Goal: Ask a question

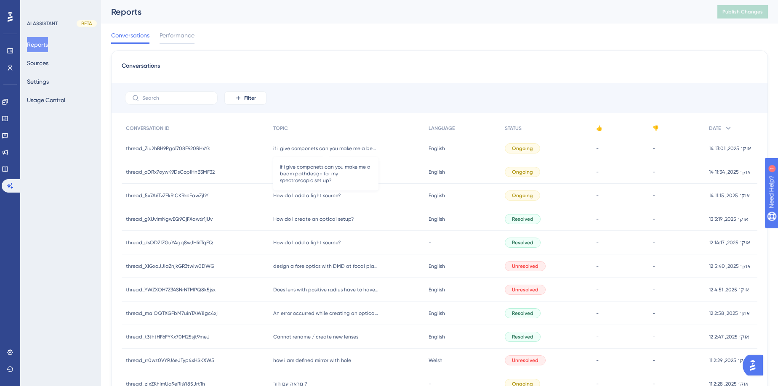
click at [343, 148] on span "if i give componets can you make me a beam pathdesign for my spectroscopic set …" at bounding box center [325, 148] width 105 height 7
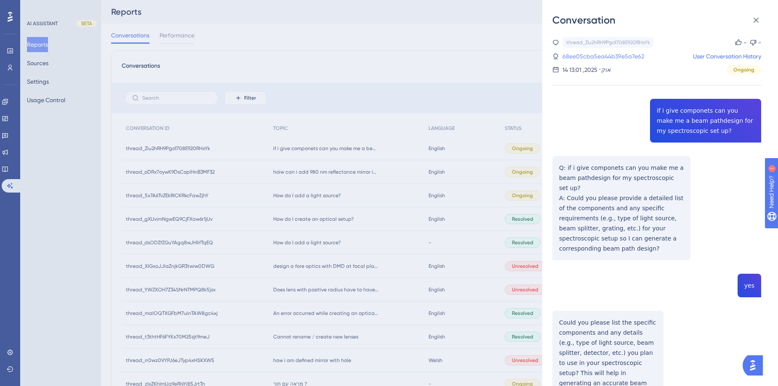
click at [601, 58] on link "68ee05cba5ea44b39e5a7e62" at bounding box center [603, 56] width 82 height 10
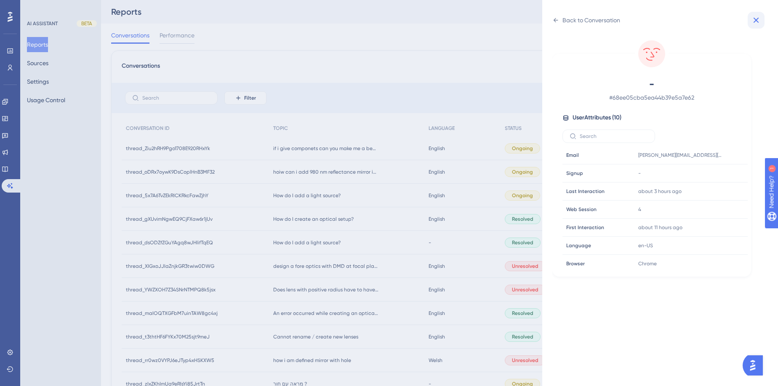
click at [752, 20] on icon at bounding box center [756, 20] width 10 height 10
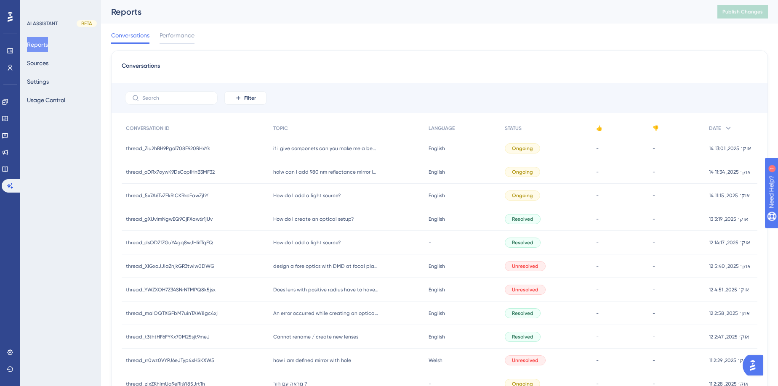
click at [304, 152] on div "if i give componets can you make me a beam pathdesign for my spectroscopic set …" at bounding box center [346, 149] width 155 height 24
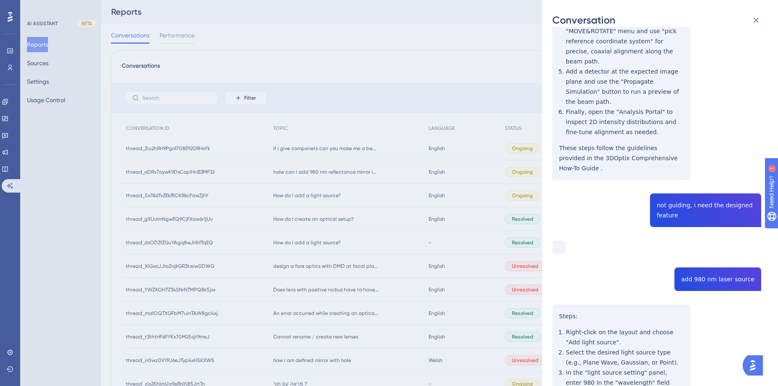
scroll to position [272, 0]
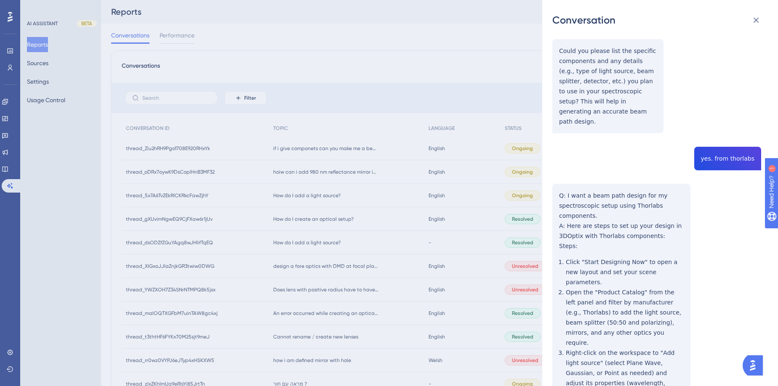
click at [352, 176] on div "Conversation thread_Ziu2hRH9Pgo1708E920RHxYk Copy - - 68ee05cba5ea44b39e5a7e62 …" at bounding box center [389, 193] width 778 height 386
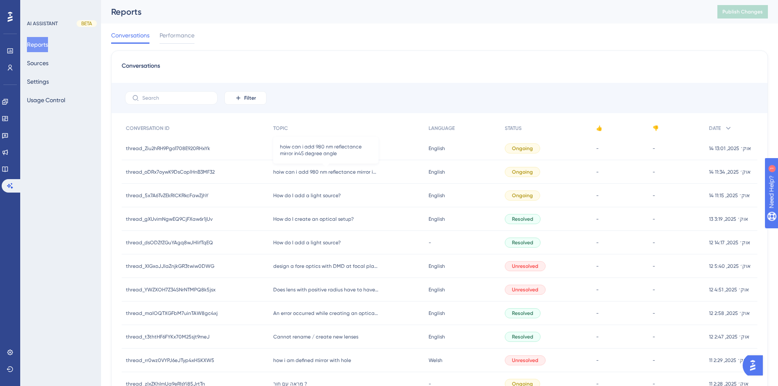
click at [354, 174] on span "hoiw can i add 980 nm reflectance mirror in45 degree angle" at bounding box center [325, 172] width 105 height 7
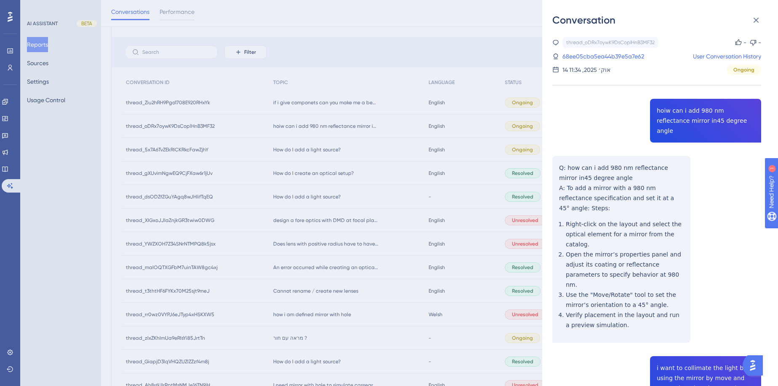
scroll to position [34, 0]
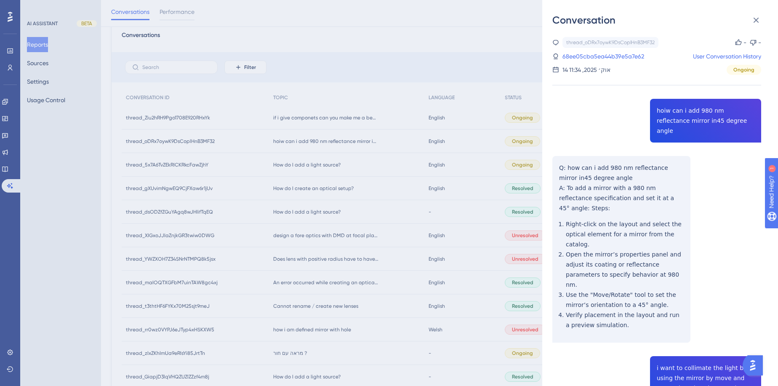
click at [315, 165] on div "Conversation thread_oDRx7oywK9DsCoplHnB3MF32 Copy - - 68ee05cba5ea44b39e5a7e62 …" at bounding box center [389, 193] width 778 height 386
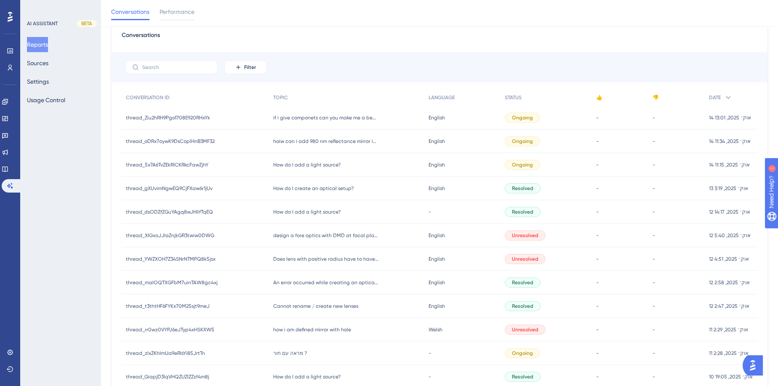
click at [322, 186] on span "How do I create an optical setup?" at bounding box center [313, 188] width 80 height 7
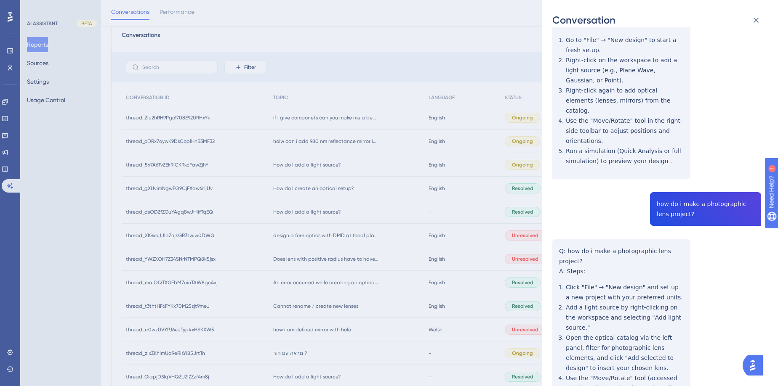
scroll to position [250, 0]
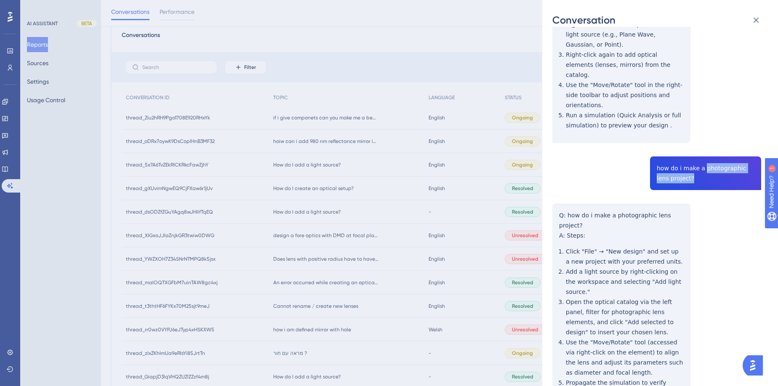
drag, startPoint x: 699, startPoint y: 118, endPoint x: 719, endPoint y: 133, distance: 25.0
click at [719, 133] on div "thread_gXUvimNgwEQ9CjFXaw6r1jUv Copy - - 68ec441da5ea44b39e562a60 User Conversa…" at bounding box center [656, 125] width 209 height 677
copy span "photographic lens project?"
